Goal: Transaction & Acquisition: Purchase product/service

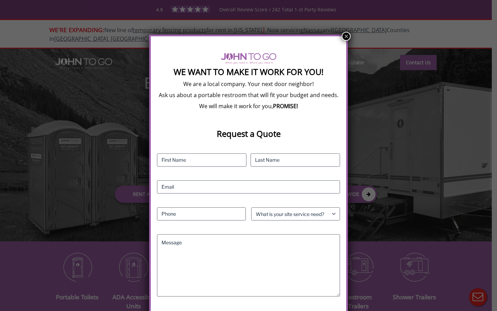
click at [349, 35] on button "×" at bounding box center [346, 36] width 9 height 9
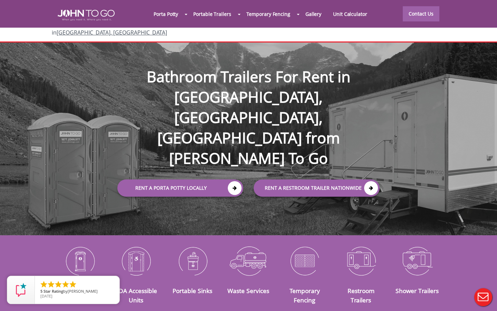
click at [180, 149] on div at bounding box center [248, 155] width 497 height 311
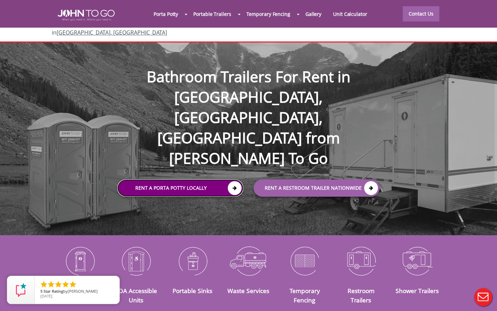
click at [235, 181] on icon at bounding box center [235, 188] width 14 height 14
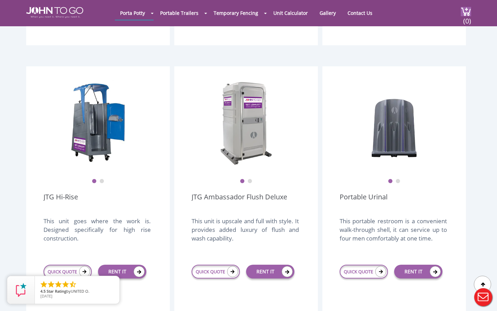
scroll to position [468, 0]
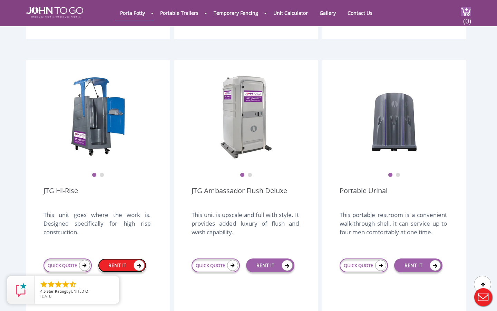
click at [119, 258] on link "RENT IT" at bounding box center [122, 265] width 48 height 14
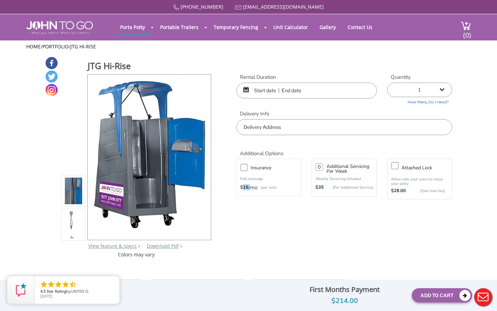
drag, startPoint x: 248, startPoint y: 185, endPoint x: 239, endPoint y: 185, distance: 8.6
click at [239, 185] on div "Insurance Full coverage $16 /mo (per unit)" at bounding box center [269, 177] width 65 height 37
click at [266, 201] on div "Additional Options Insurance Full coverage $16 /mo (per unit) Additional Servic…" at bounding box center [344, 170] width 226 height 71
click at [247, 167] on label "Insurance" at bounding box center [275, 167] width 57 height 9
click at [0, 0] on input "Insurance" at bounding box center [0, 0] width 0 height 0
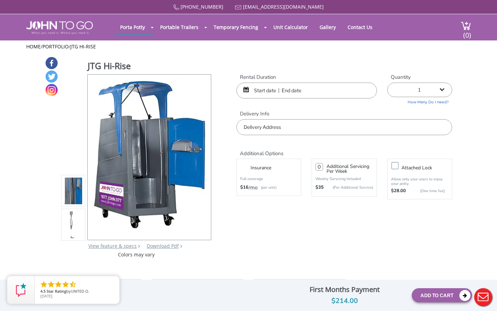
type input "0"
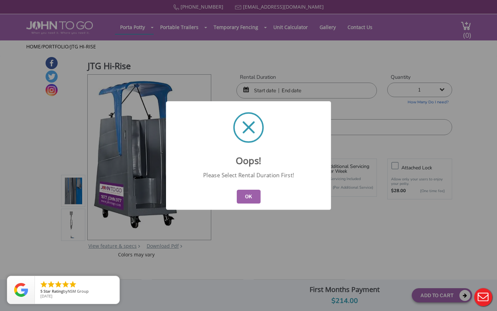
click at [247, 193] on button "OK" at bounding box center [249, 197] width 24 height 14
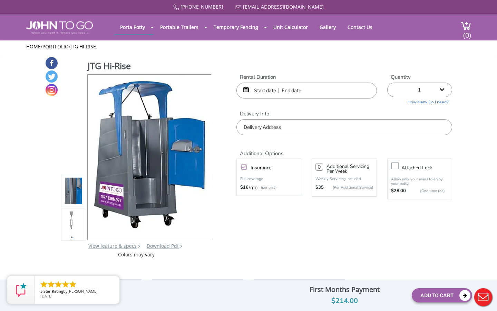
click at [321, 167] on input "0" at bounding box center [320, 167] width 8 height 8
type input "0"
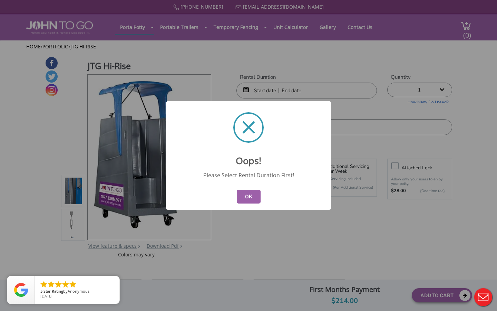
click at [246, 201] on button "OK" at bounding box center [249, 197] width 24 height 14
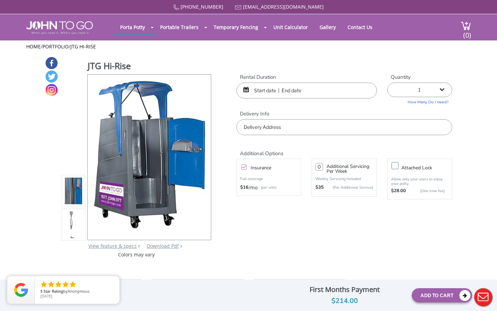
click at [314, 97] on input "text" at bounding box center [307, 91] width 141 height 16
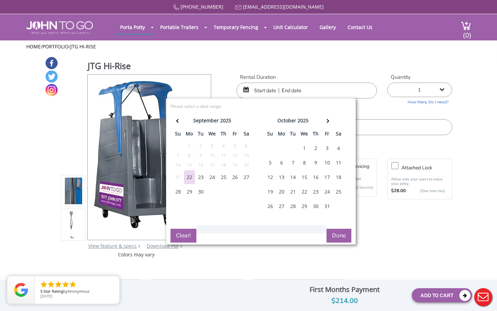
click at [221, 178] on div "25" at bounding box center [223, 177] width 11 height 14
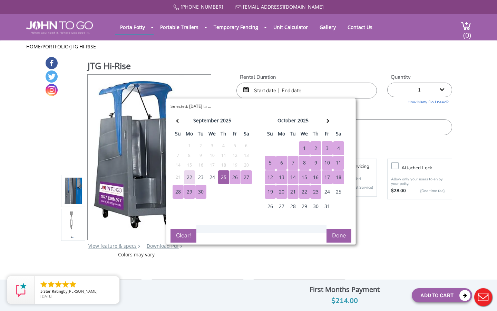
click at [315, 193] on div "23" at bounding box center [315, 192] width 11 height 14
type input "09/25/2025 to 10/23/2025"
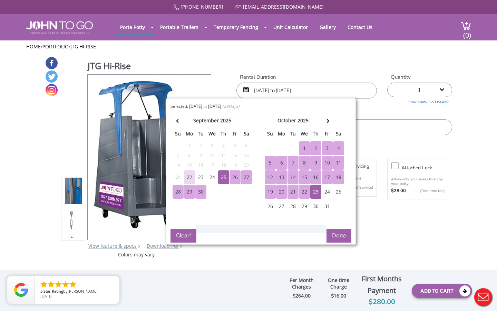
click at [384, 203] on div "Additional Options Insurance Full coverage $16 /mo (per unit) 0 Additional Serv…" at bounding box center [344, 170] width 226 height 71
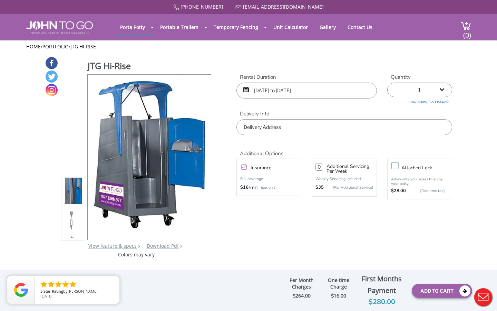
click at [322, 167] on input "0" at bounding box center [320, 167] width 8 height 8
type input "1"
click at [302, 235] on div "JTG Hi-Rise View feature & specs Download Pdf Product PDF Addon PDF Colors may …" at bounding box center [248, 157] width 407 height 202
drag, startPoint x: 409, startPoint y: 191, endPoint x: 392, endPoint y: 190, distance: 17.6
click at [392, 190] on div "$28.00 {One time fee}" at bounding box center [419, 191] width 57 height 7
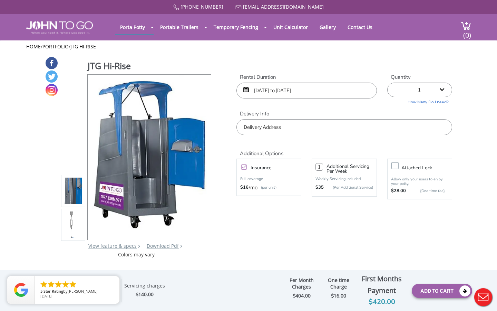
click at [430, 221] on div "JTG Hi-Rise View feature & specs Download Pdf Product PDF Addon PDF Colors may …" at bounding box center [248, 157] width 407 height 202
click at [247, 165] on label "Insurance" at bounding box center [275, 167] width 57 height 9
click at [0, 0] on input "Insurance" at bounding box center [0, 0] width 0 height 0
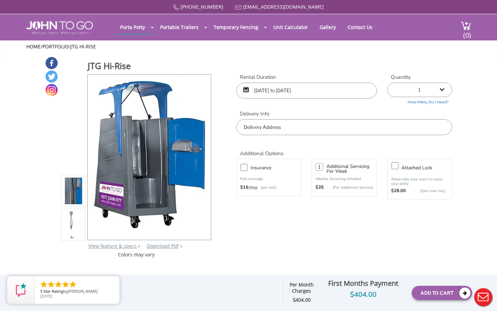
click at [247, 169] on label "Insurance" at bounding box center [275, 167] width 57 height 9
click at [0, 0] on input "Insurance" at bounding box center [0, 0] width 0 height 0
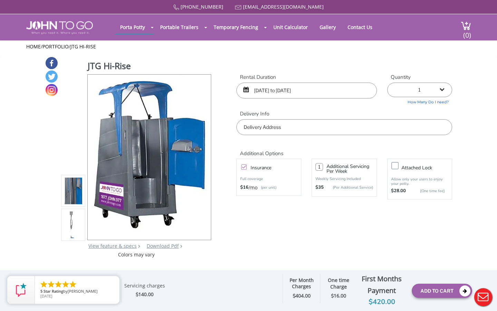
click at [272, 217] on div "JTG Hi-Rise View feature & specs Download Pdf Product PDF Addon PDF Colors may …" at bounding box center [248, 157] width 407 height 202
click at [244, 160] on div "Insurance Full coverage $16 /mo (per unit)" at bounding box center [269, 177] width 65 height 37
click at [247, 165] on label "Insurance" at bounding box center [275, 167] width 57 height 9
click at [0, 0] on input "Insurance" at bounding box center [0, 0] width 0 height 0
